Goal: Task Accomplishment & Management: Use online tool/utility

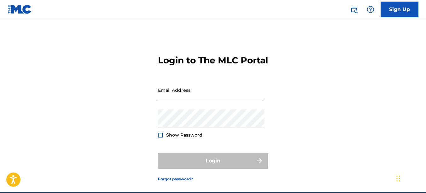
click at [176, 98] on input "Email Address" at bounding box center [211, 90] width 107 height 18
click at [195, 99] on input "kfitzgerald82" at bounding box center [211, 90] width 107 height 18
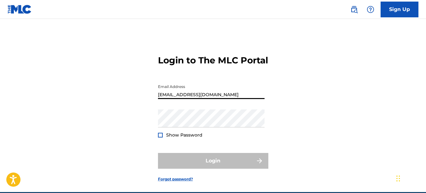
type input "[EMAIL_ADDRESS][DOMAIN_NAME]"
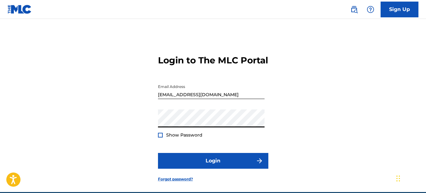
click at [158, 153] on button "Login" at bounding box center [213, 161] width 110 height 16
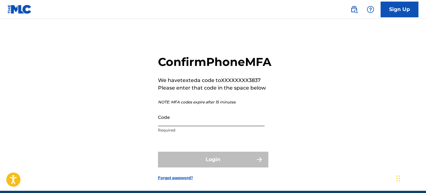
click at [194, 126] on input "Code" at bounding box center [211, 117] width 107 height 18
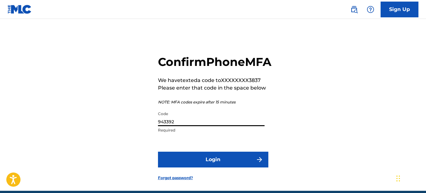
type input "943392"
click at [158, 152] on button "Login" at bounding box center [213, 160] width 110 height 16
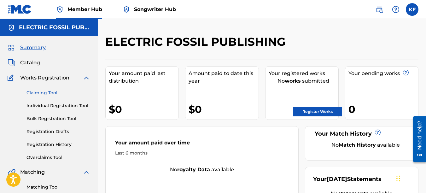
click at [42, 92] on link "Claiming Tool" at bounding box center [59, 93] width 64 height 7
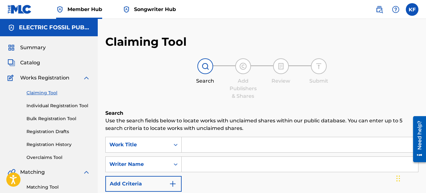
click at [208, 146] on input "Search Form" at bounding box center [300, 144] width 237 height 15
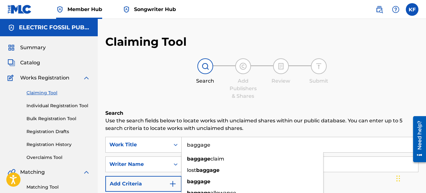
type input "baggage"
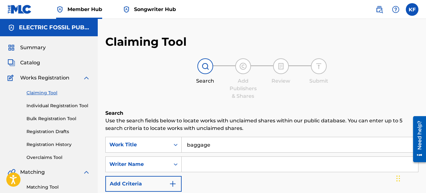
click at [181, 131] on p "Use the search fields below to locate works with unclaimed shares within our pu…" at bounding box center [261, 124] width 313 height 15
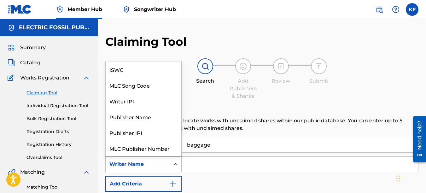
click at [169, 166] on div "Writer Name" at bounding box center [138, 164] width 64 height 12
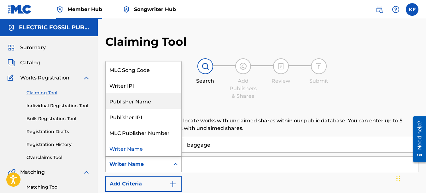
click at [152, 101] on div "Publisher Name" at bounding box center [144, 101] width 76 height 16
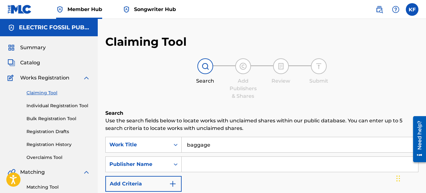
click at [204, 166] on input "Search Form" at bounding box center [300, 164] width 237 height 15
type input "electric fossil"
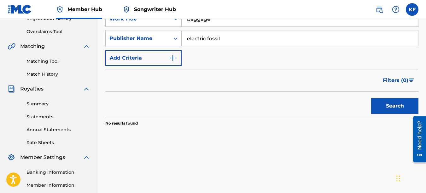
scroll to position [126, 0]
drag, startPoint x: 396, startPoint y: 108, endPoint x: 374, endPoint y: 108, distance: 22.1
click at [395, 108] on button "Search" at bounding box center [394, 106] width 47 height 16
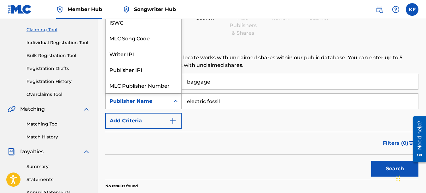
scroll to position [16, 0]
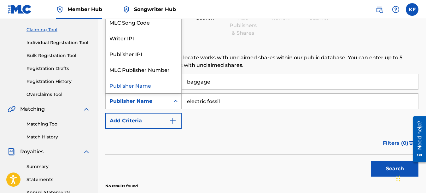
click at [176, 101] on icon "Search Form" at bounding box center [176, 101] width 6 height 6
click at [139, 38] on div "Writer IPI" at bounding box center [144, 38] width 76 height 16
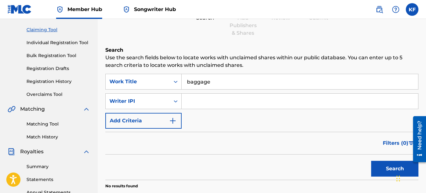
click at [213, 103] on input "Search Form" at bounding box center [300, 101] width 237 height 15
type input "01066966028"
click at [371, 161] on button "Search" at bounding box center [394, 169] width 47 height 16
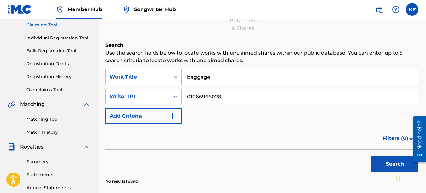
scroll to position [0, 0]
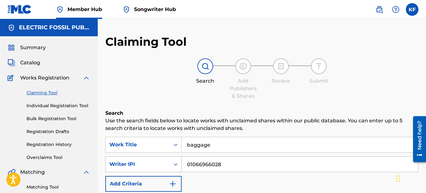
drag, startPoint x: 234, startPoint y: 164, endPoint x: 173, endPoint y: 164, distance: 61.2
click at [173, 164] on div "SearchWithCriteriaa257dbc2-11fb-42b2-afe1-60d4d95ed188 Writer IPI 01066966028" at bounding box center [261, 164] width 313 height 16
click at [172, 147] on div "Search Form" at bounding box center [175, 144] width 11 height 11
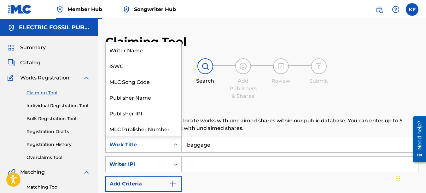
scroll to position [16, 0]
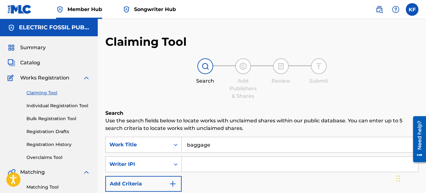
click at [223, 151] on input "baggage" at bounding box center [300, 144] width 237 height 15
type input "b"
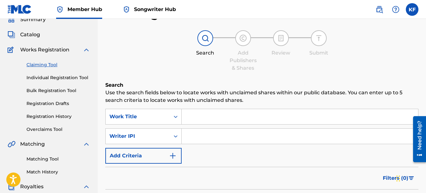
scroll to position [95, 0]
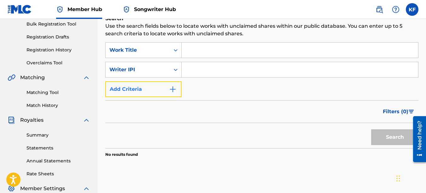
click at [160, 90] on button "Add Criteria" at bounding box center [143, 89] width 76 height 16
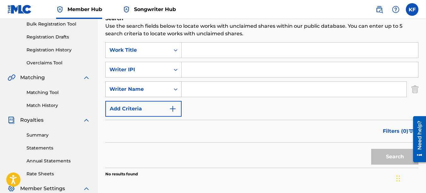
drag, startPoint x: 185, startPoint y: 88, endPoint x: 177, endPoint y: 88, distance: 7.9
click at [185, 88] on input "Search Form" at bounding box center [294, 89] width 225 height 15
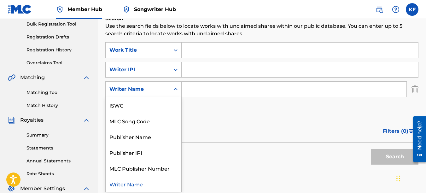
click at [176, 88] on icon "Search Form" at bounding box center [176, 89] width 6 height 6
click at [142, 135] on div "Publisher Name" at bounding box center [144, 137] width 76 height 16
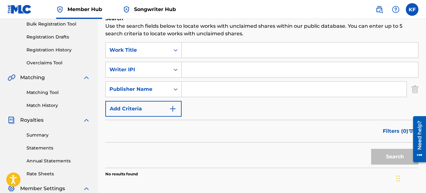
click at [208, 92] on input "Search Form" at bounding box center [294, 89] width 225 height 15
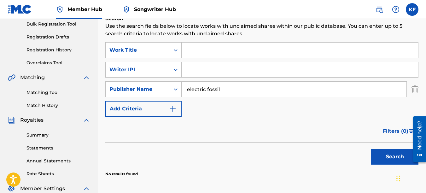
type input "electric fossil"
click at [371, 149] on button "Search" at bounding box center [394, 157] width 47 height 16
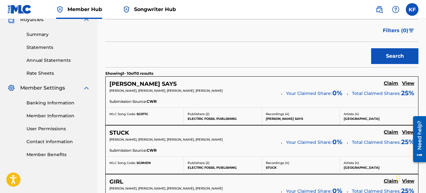
scroll to position [221, 0]
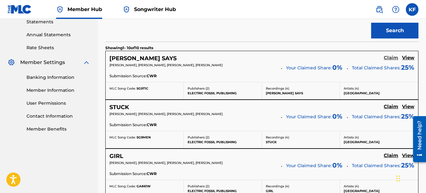
click at [389, 57] on h5 "Claim" at bounding box center [391, 58] width 15 height 6
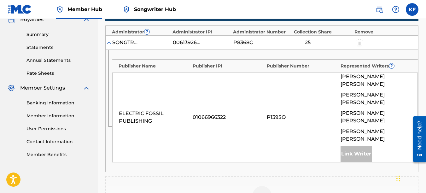
scroll to position [158, 0]
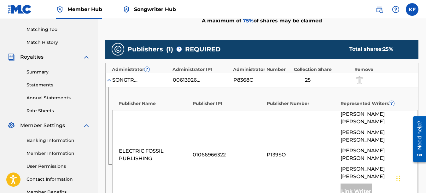
click at [353, 114] on span "[PERSON_NAME]" at bounding box center [376, 117] width 71 height 15
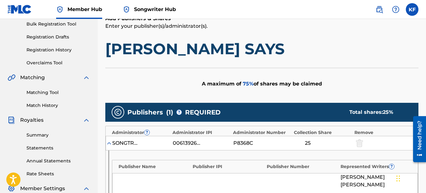
scroll to position [126, 0]
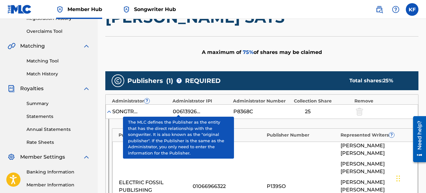
click at [181, 80] on span "?" at bounding box center [179, 80] width 5 height 5
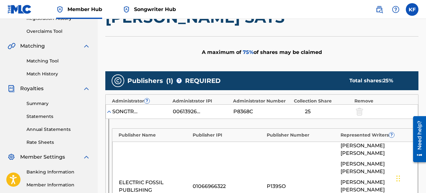
click at [172, 59] on div "A maximum of 75 % of shares may be claimed" at bounding box center [261, 52] width 313 height 32
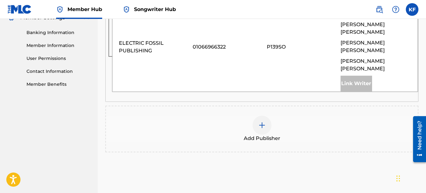
scroll to position [297, 0]
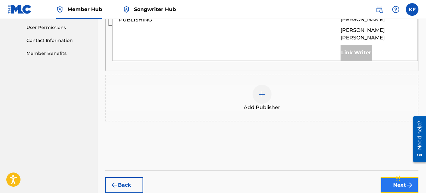
click at [393, 177] on button "Next" at bounding box center [400, 185] width 38 height 16
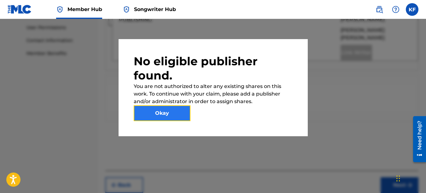
click at [177, 113] on button "Okay" at bounding box center [162, 113] width 57 height 16
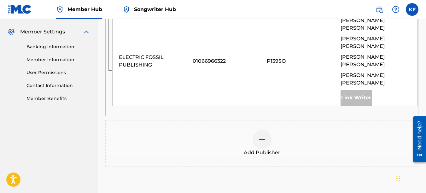
scroll to position [233, 0]
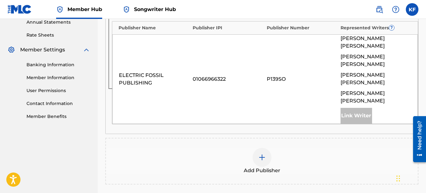
click at [261, 154] on img at bounding box center [262, 158] width 8 height 8
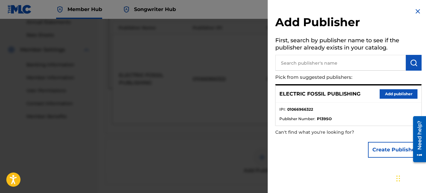
click at [290, 65] on input "text" at bounding box center [340, 63] width 131 height 16
click at [401, 95] on button "Add publisher" at bounding box center [399, 93] width 38 height 9
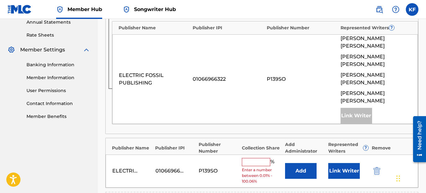
click at [254, 158] on input "text" at bounding box center [256, 162] width 28 height 8
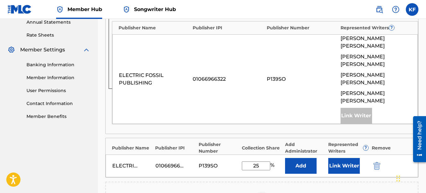
type input "25"
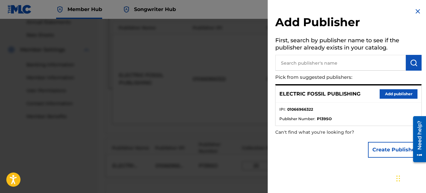
click at [417, 10] on img at bounding box center [418, 12] width 8 height 8
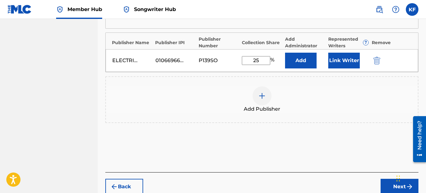
scroll to position [340, 0]
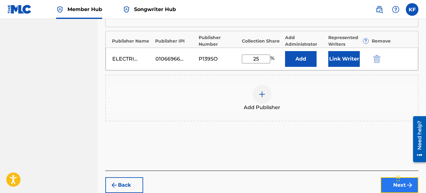
click at [392, 177] on button "Next" at bounding box center [400, 185] width 38 height 16
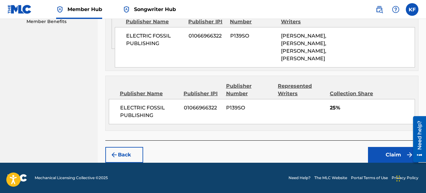
scroll to position [344, 0]
click at [388, 152] on button "Claim" at bounding box center [393, 155] width 50 height 16
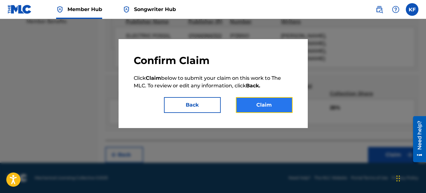
click at [257, 109] on button "Claim" at bounding box center [264, 105] width 57 height 16
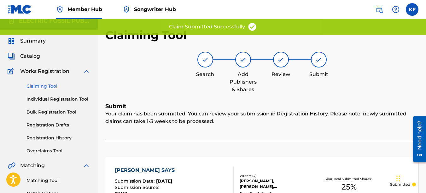
scroll to position [0, 0]
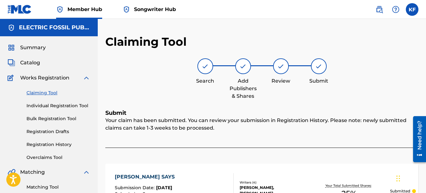
click at [50, 91] on link "Claiming Tool" at bounding box center [59, 93] width 64 height 7
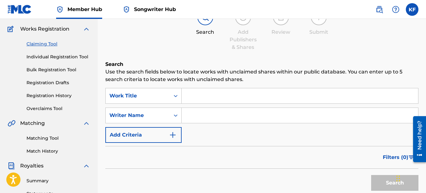
scroll to position [63, 0]
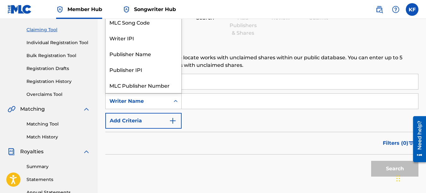
click at [151, 102] on div "Writer Name" at bounding box center [137, 101] width 57 height 8
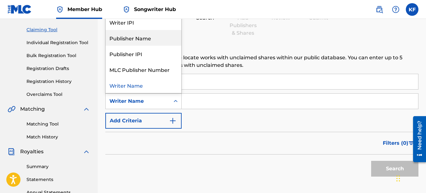
click at [133, 35] on div "Publisher Name" at bounding box center [144, 38] width 76 height 16
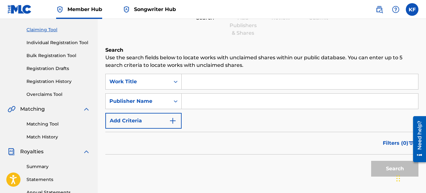
click at [208, 105] on input "Search Form" at bounding box center [300, 101] width 237 height 15
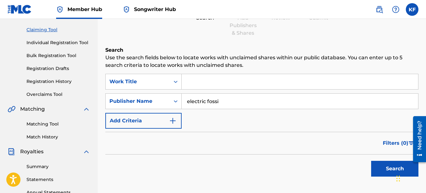
type input "electric fossil"
click at [371, 161] on button "Search" at bounding box center [394, 169] width 47 height 16
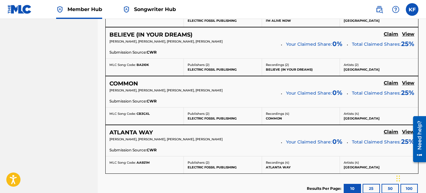
scroll to position [599, 0]
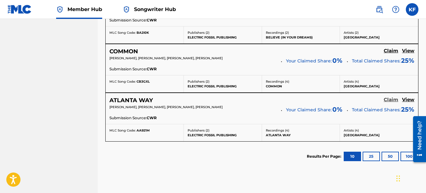
click at [393, 100] on h5 "Claim" at bounding box center [391, 100] width 15 height 6
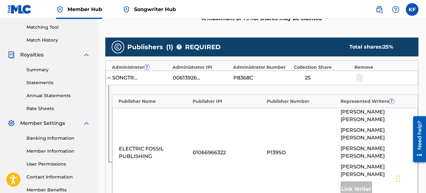
scroll to position [170, 0]
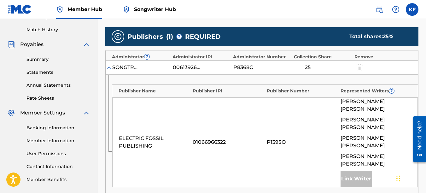
click at [184, 67] on div "00613926842" at bounding box center [187, 68] width 28 height 8
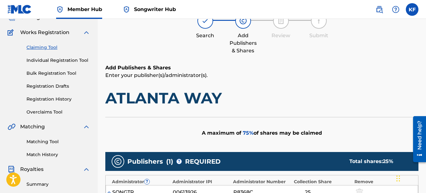
scroll to position [44, 0]
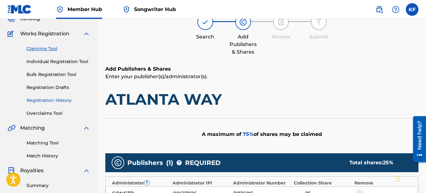
click at [43, 97] on link "Registration History" at bounding box center [59, 100] width 64 height 7
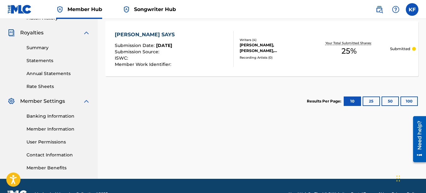
scroll to position [189, 0]
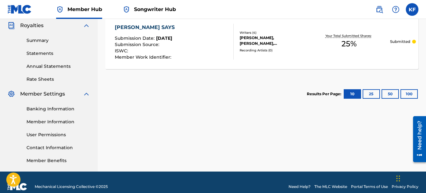
click at [254, 43] on div "[PERSON_NAME], [PERSON_NAME], [PERSON_NAME], [PERSON_NAME]" at bounding box center [274, 40] width 68 height 11
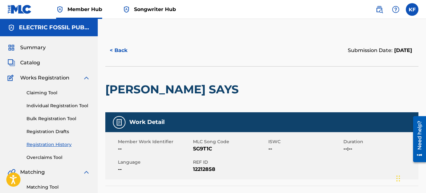
click at [142, 9] on span "Songwriter Hub" at bounding box center [155, 9] width 42 height 7
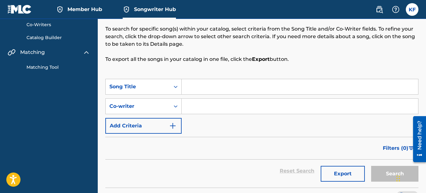
scroll to position [63, 0]
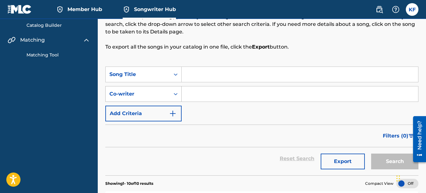
click at [156, 93] on div "Co-writer" at bounding box center [137, 94] width 57 height 8
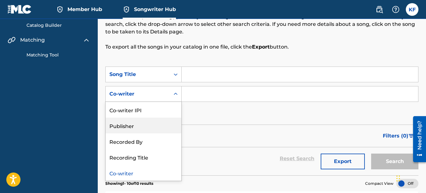
click at [143, 126] on div "Publisher" at bounding box center [144, 126] width 76 height 16
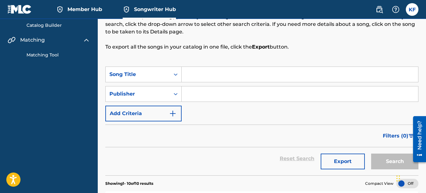
click at [196, 95] on input "Search Form" at bounding box center [300, 93] width 237 height 15
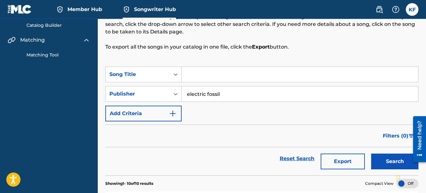
type input "electric fossil"
click at [371, 154] on button "Search" at bounding box center [394, 162] width 47 height 16
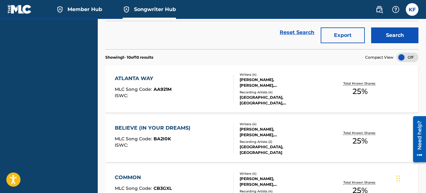
scroll to position [221, 0]
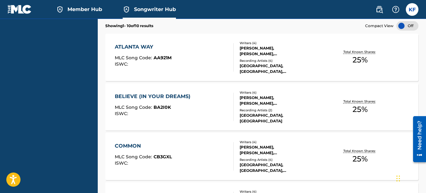
click at [319, 62] on div "Total Known Shares: 25 %" at bounding box center [360, 57] width 104 height 19
